Goal: Navigation & Orientation: Find specific page/section

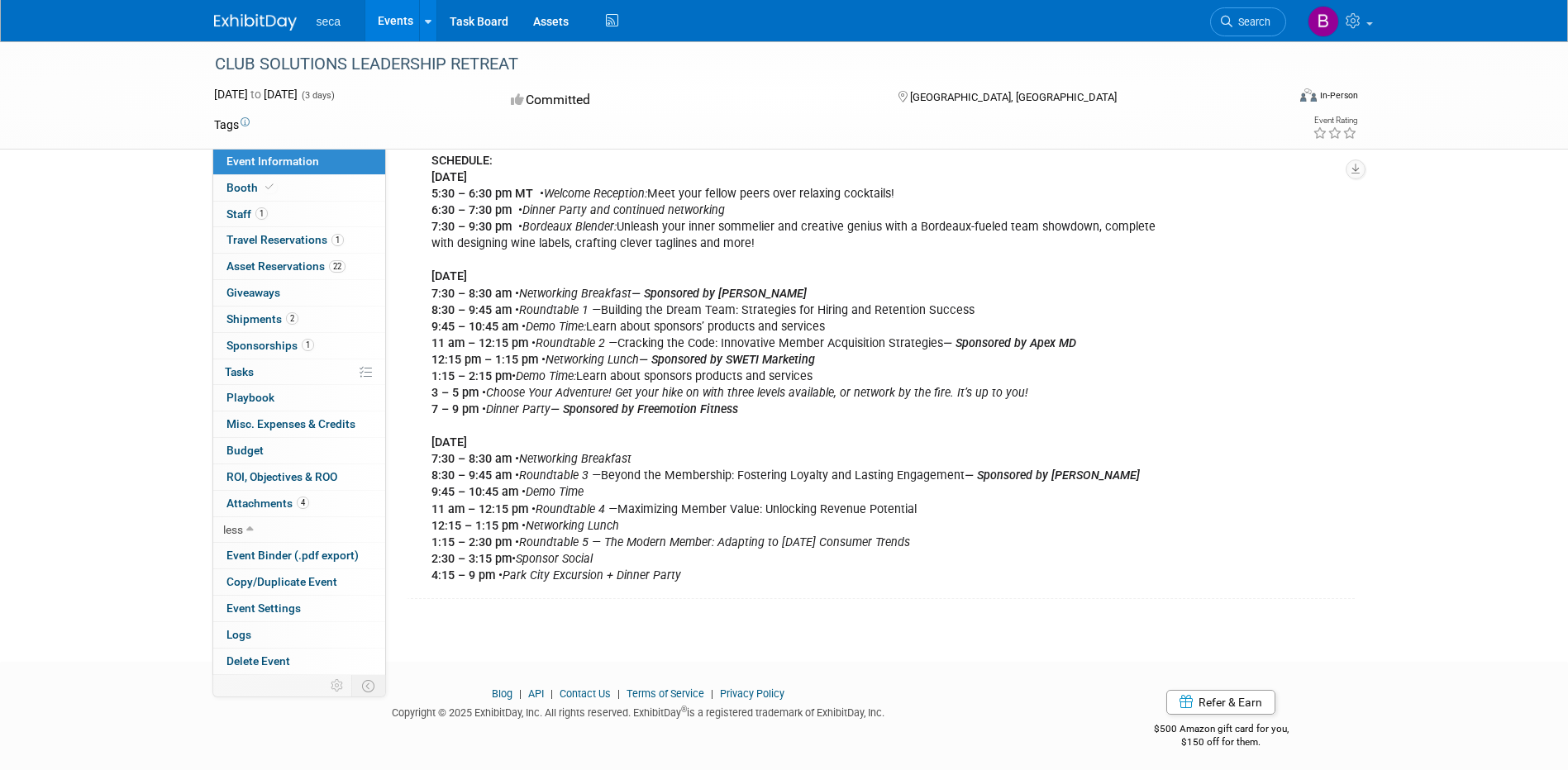
click at [413, 16] on link "Events" at bounding box center [395, 20] width 61 height 41
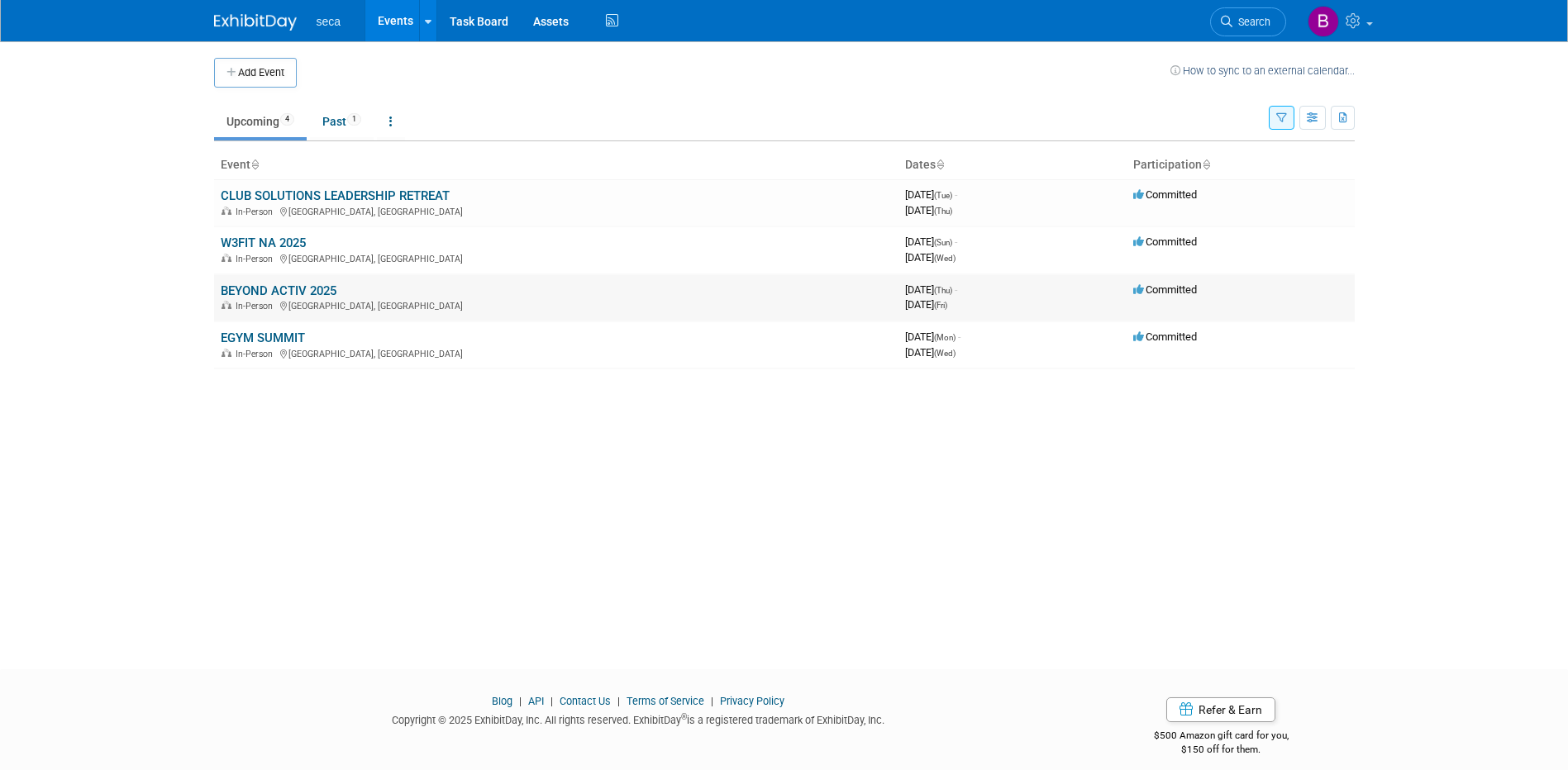
click at [292, 290] on link "BEYOND ACTIV 2025" at bounding box center [279, 290] width 116 height 15
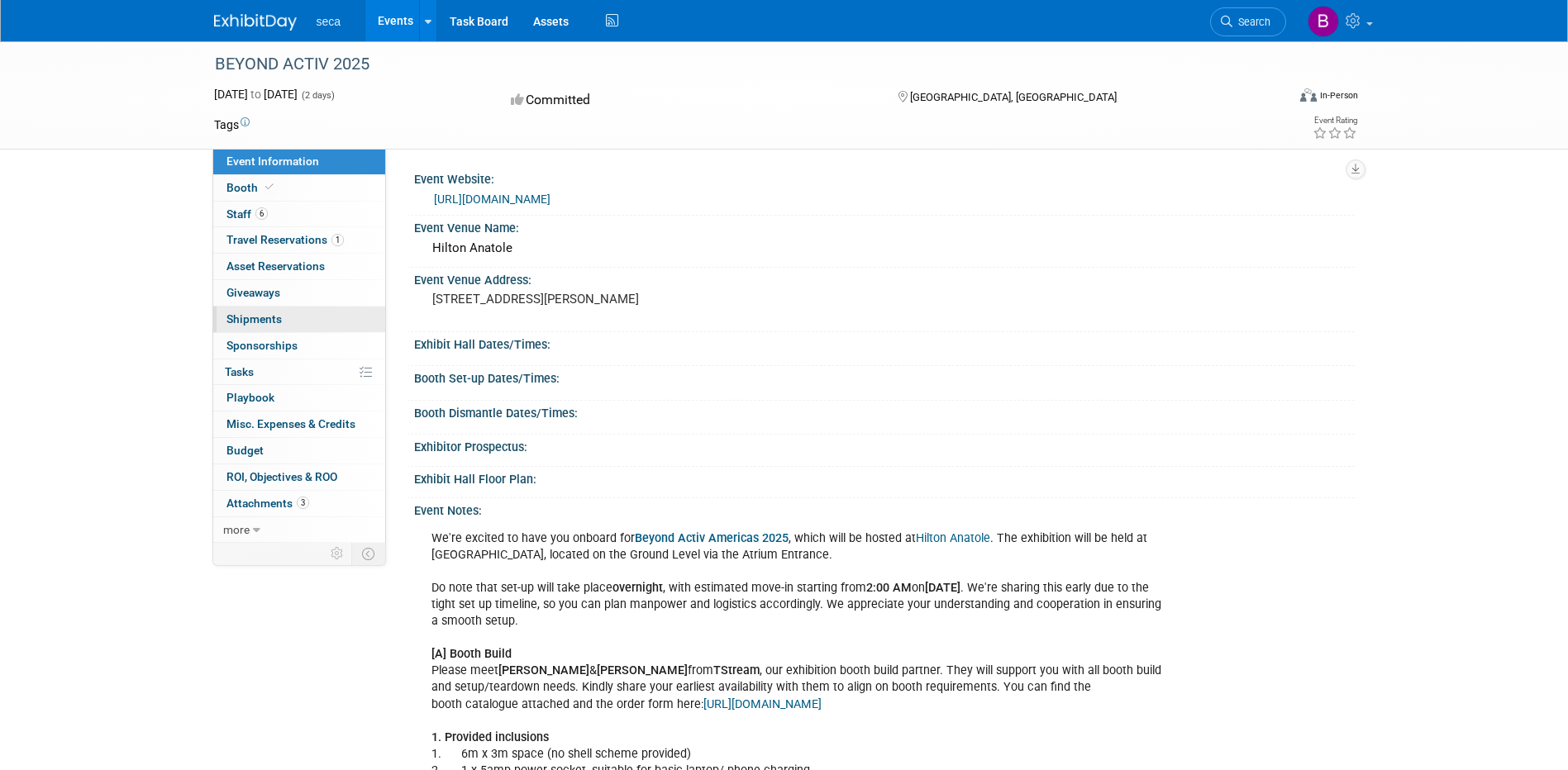
click at [268, 317] on span "Shipments 0" at bounding box center [254, 318] width 55 height 13
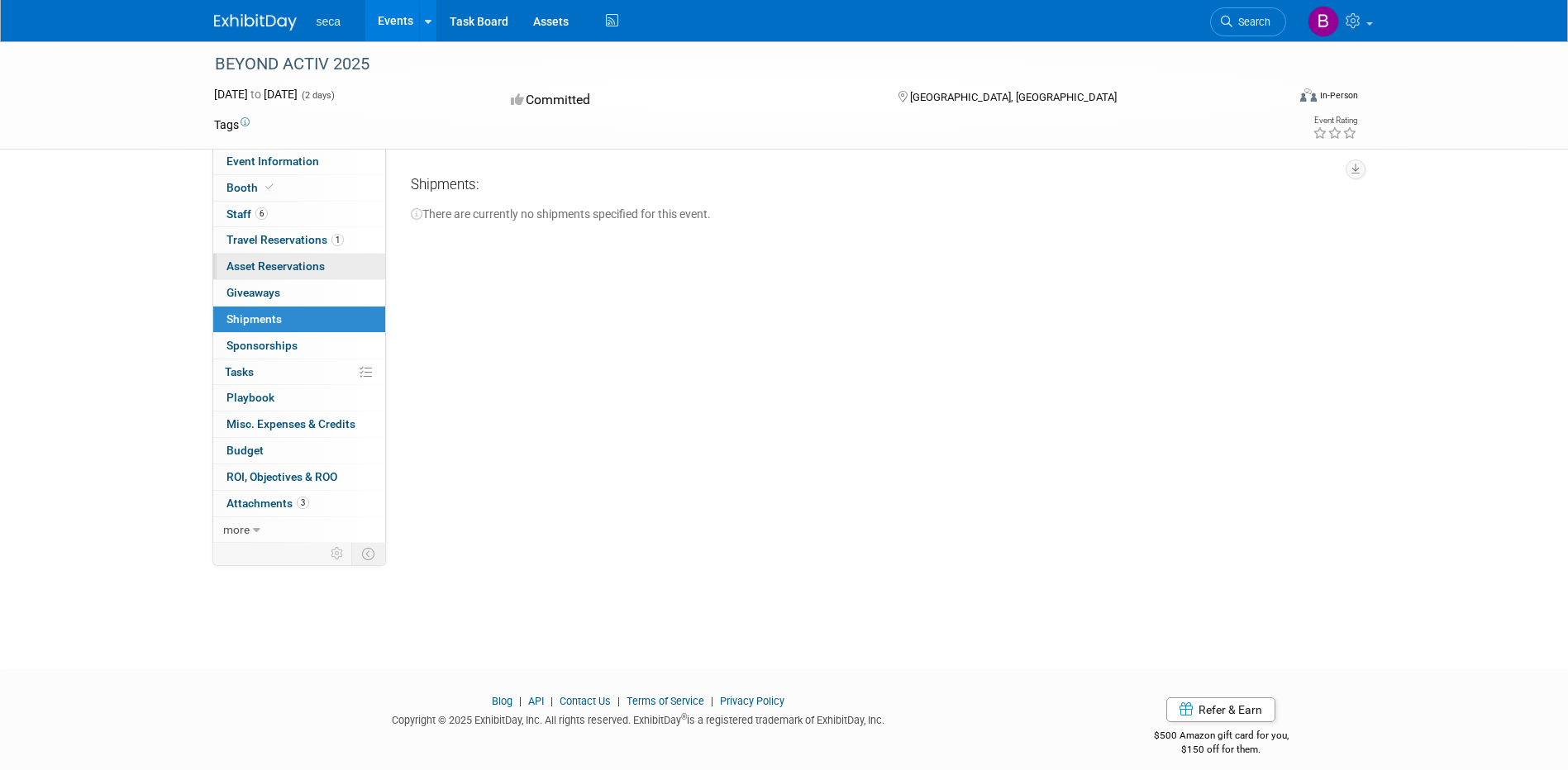
click at [294, 266] on span "Asset Reservations 0" at bounding box center [276, 266] width 98 height 13
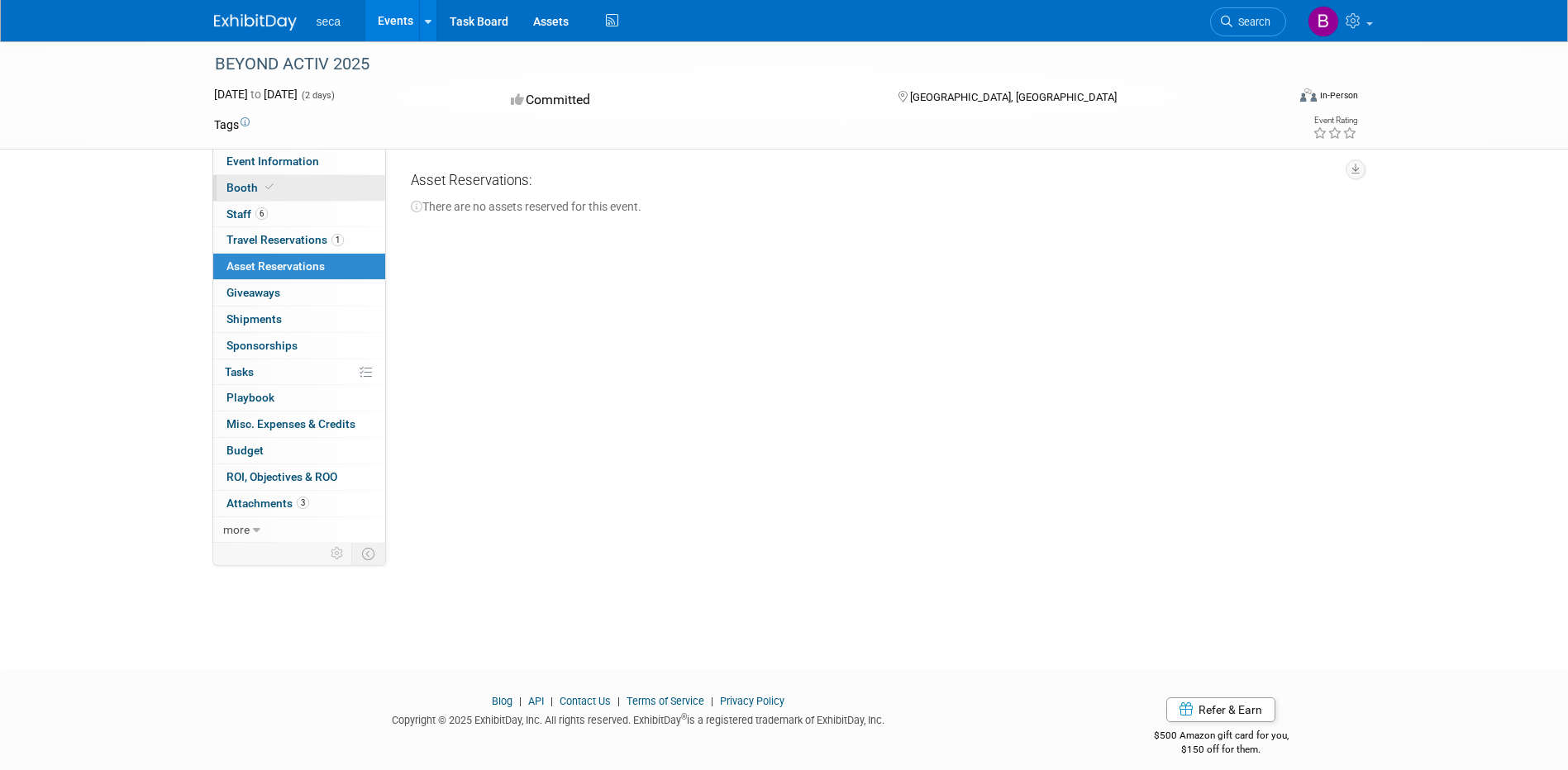
click at [244, 192] on span "Booth" at bounding box center [251, 187] width 50 height 13
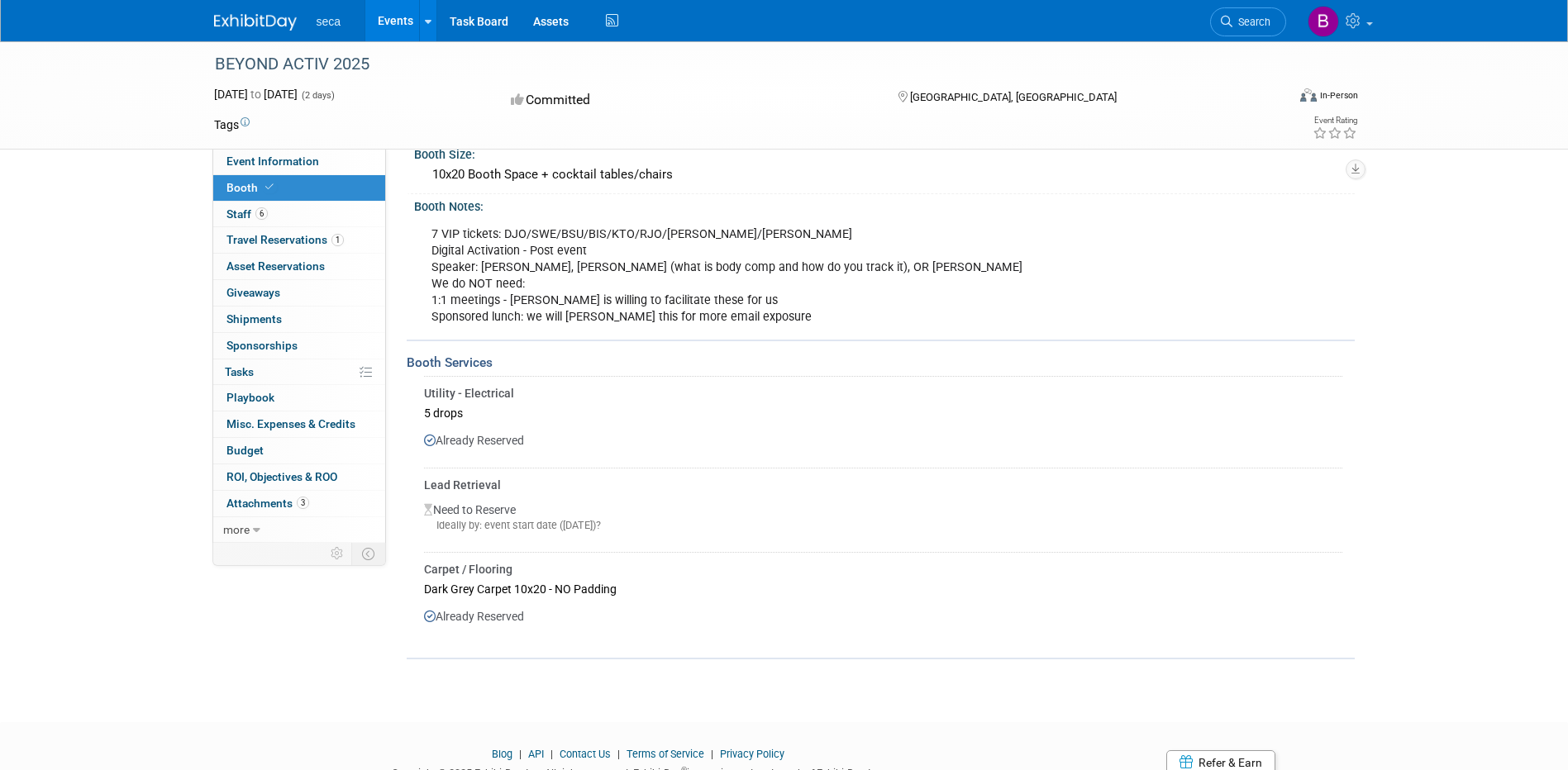
scroll to position [165, 0]
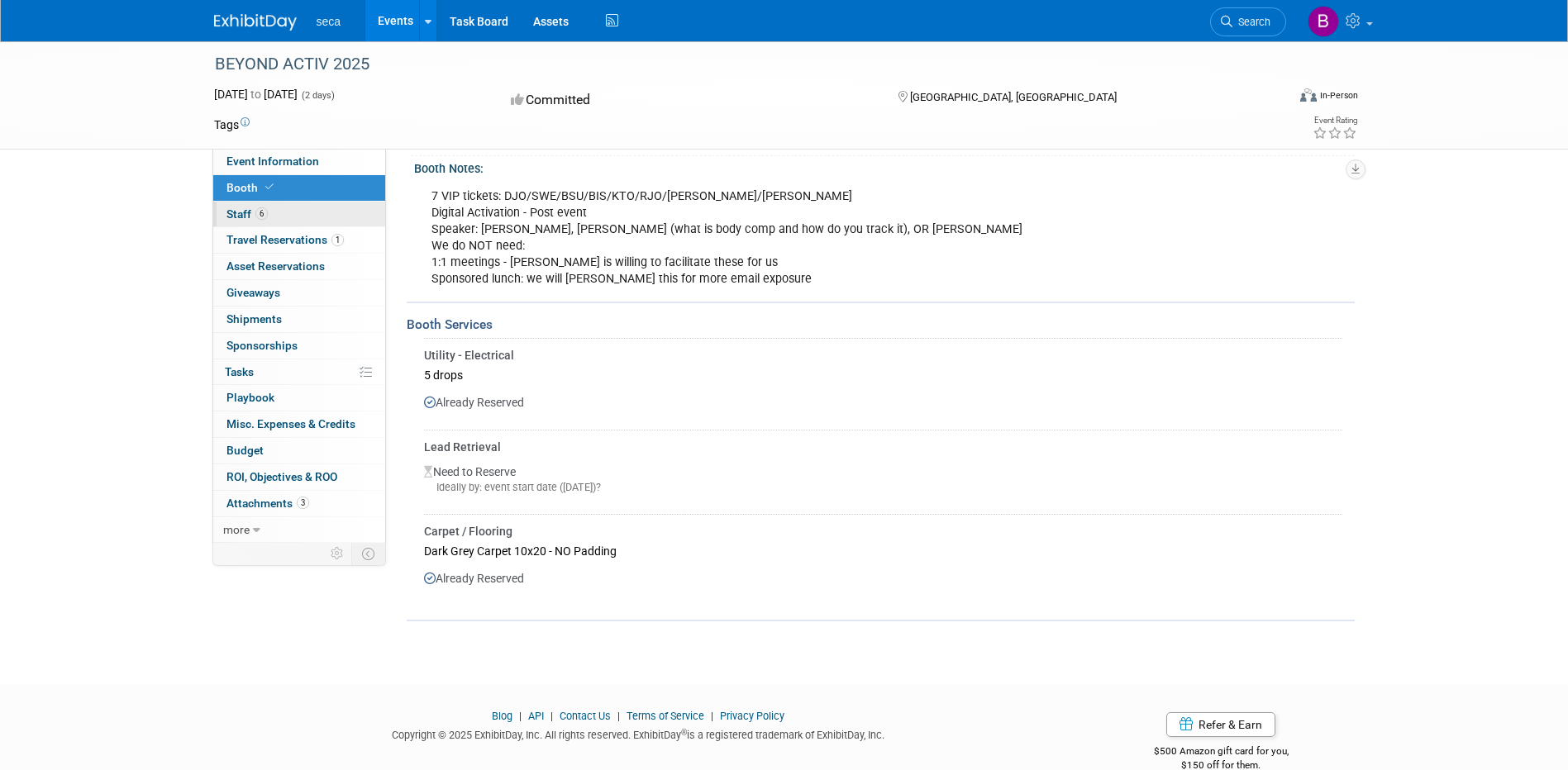
click at [240, 213] on span "Staff 6" at bounding box center [247, 213] width 41 height 13
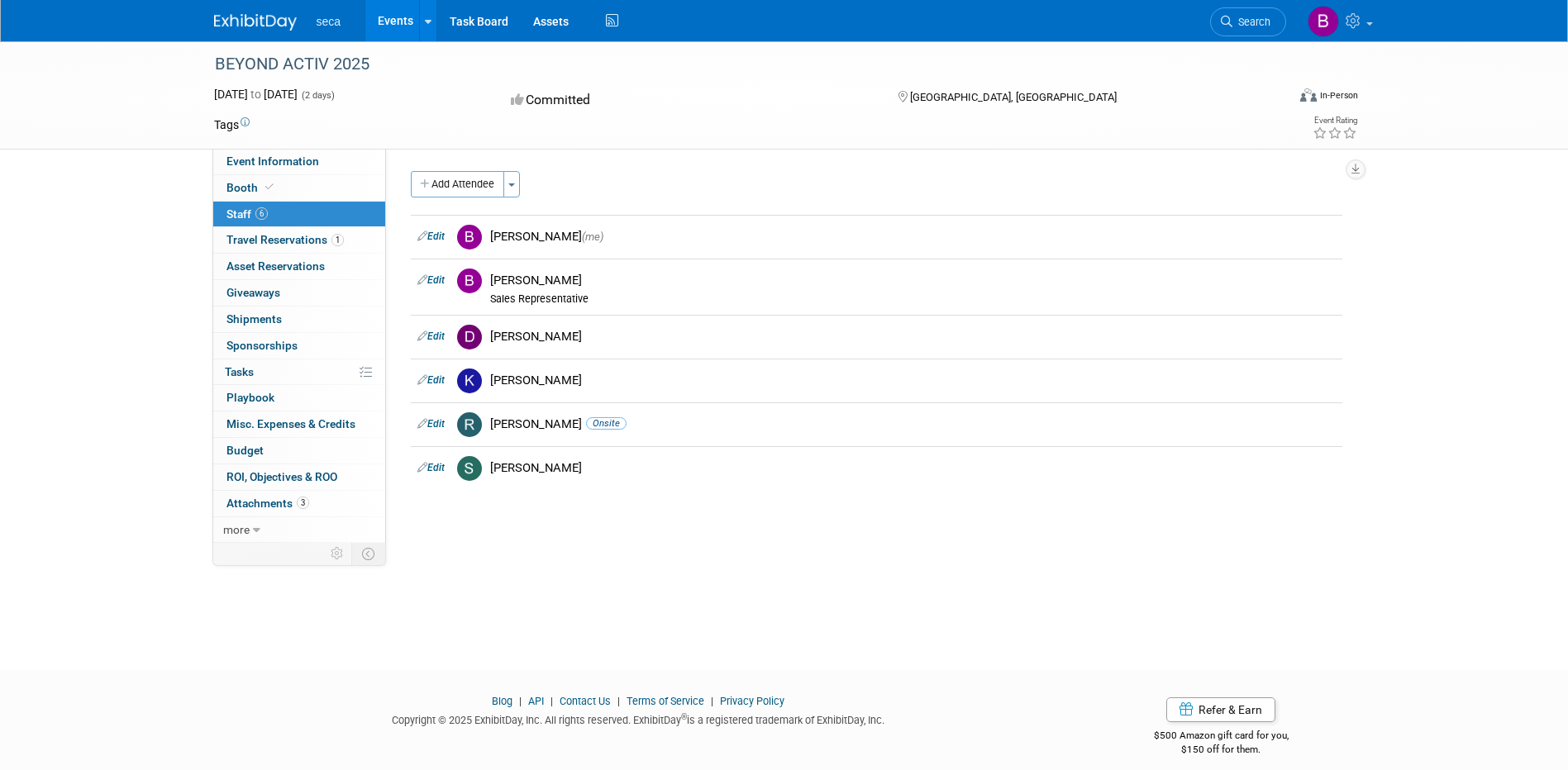
click at [406, 19] on link "Events" at bounding box center [395, 20] width 61 height 41
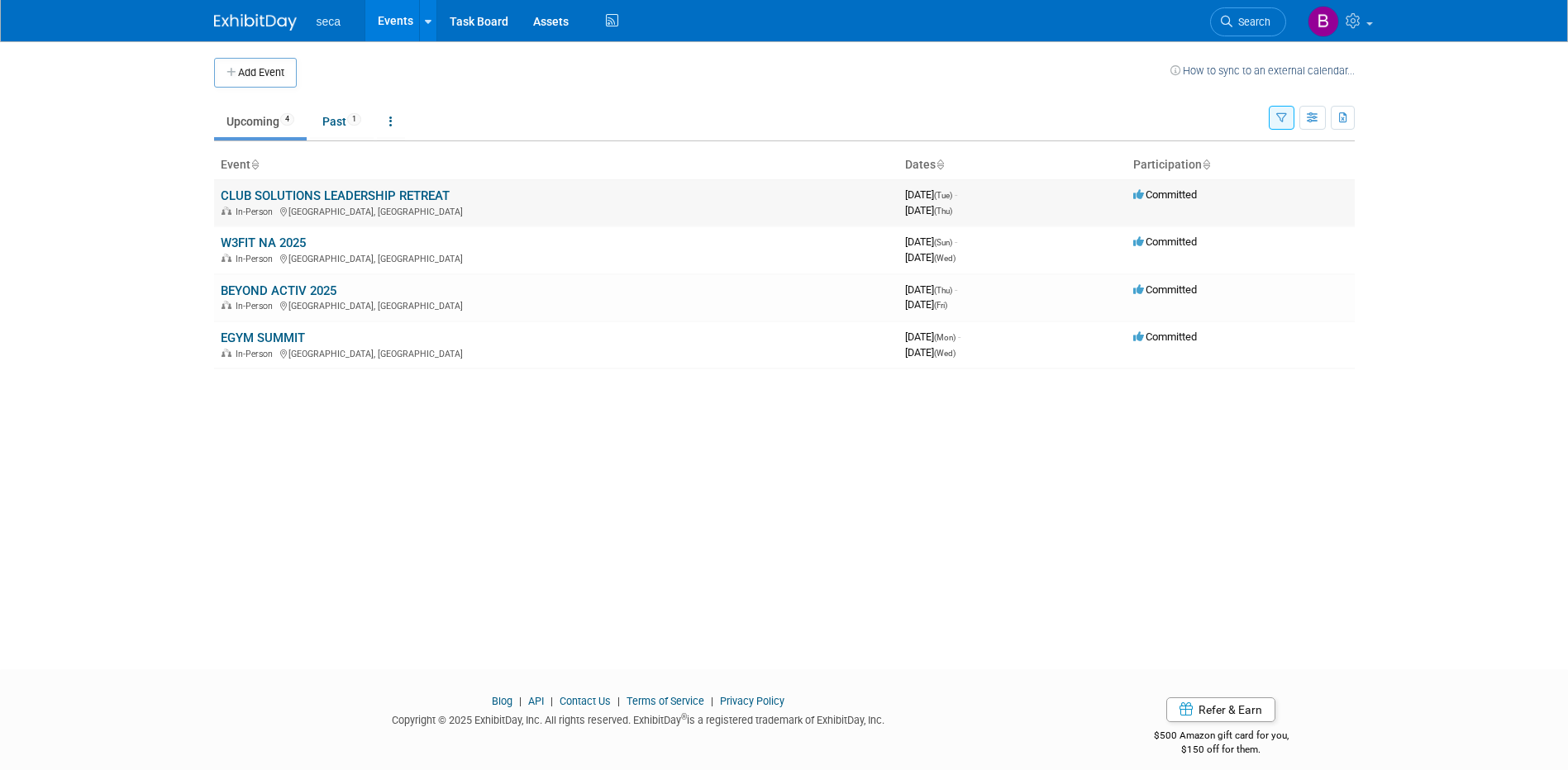
click at [399, 190] on link "CLUB SOLUTIONS LEADERSHIP RETREAT" at bounding box center [335, 196] width 229 height 15
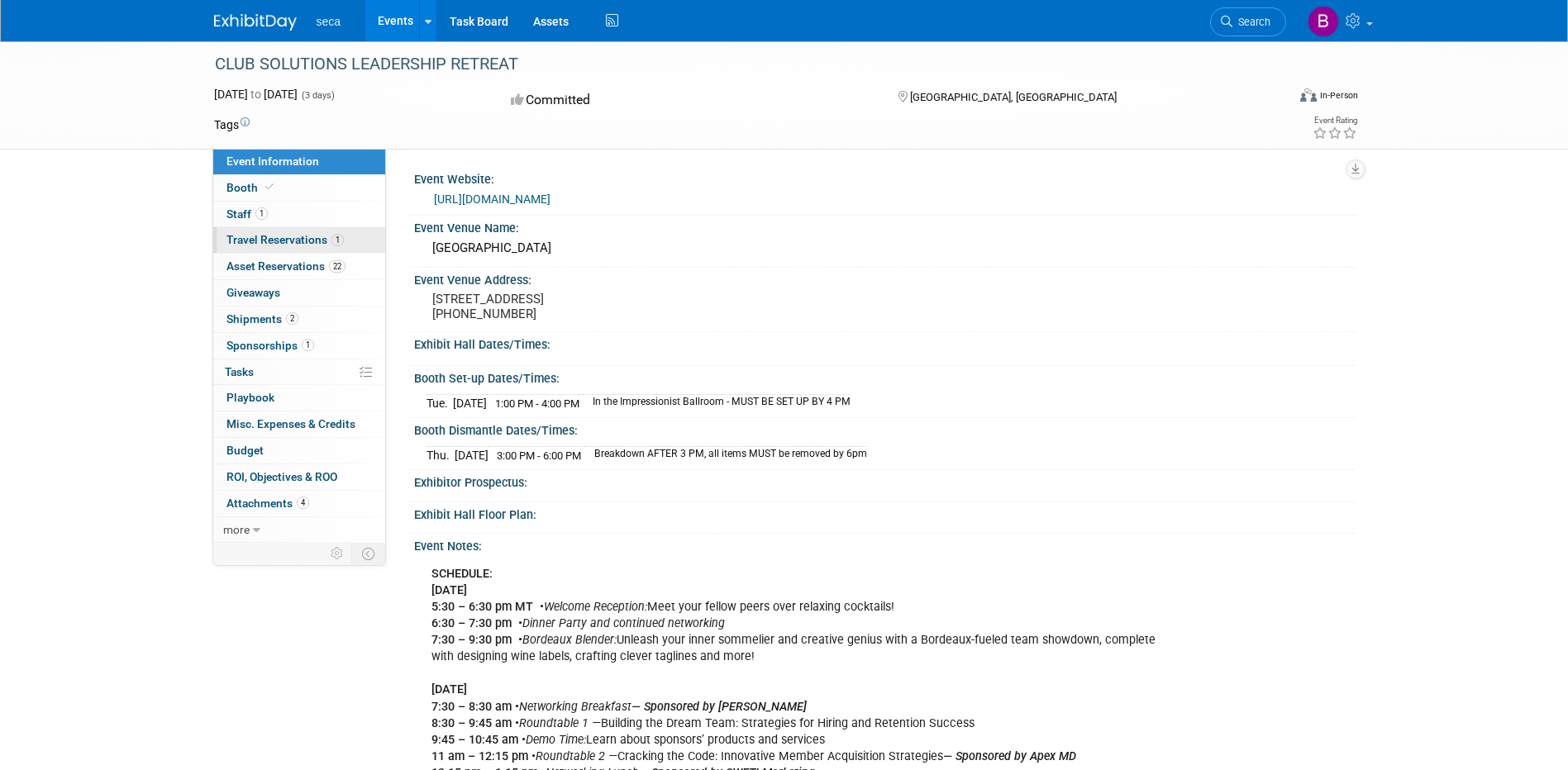
click at [255, 238] on span "Travel Reservations 1" at bounding box center [285, 239] width 118 height 13
